Goal: Navigation & Orientation: Find specific page/section

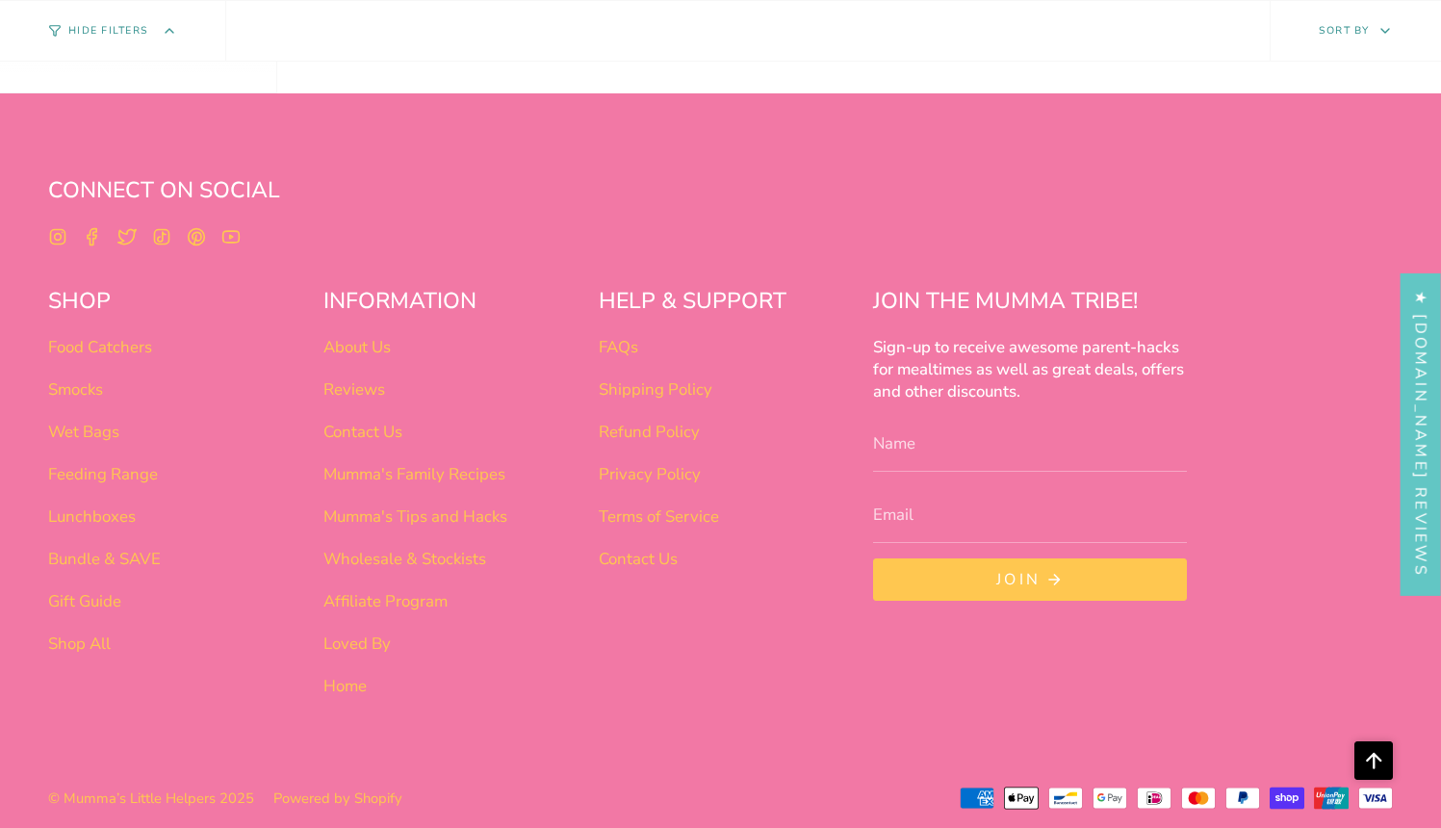
scroll to position [7385, 0]
